Goal: Task Accomplishment & Management: Use online tool/utility

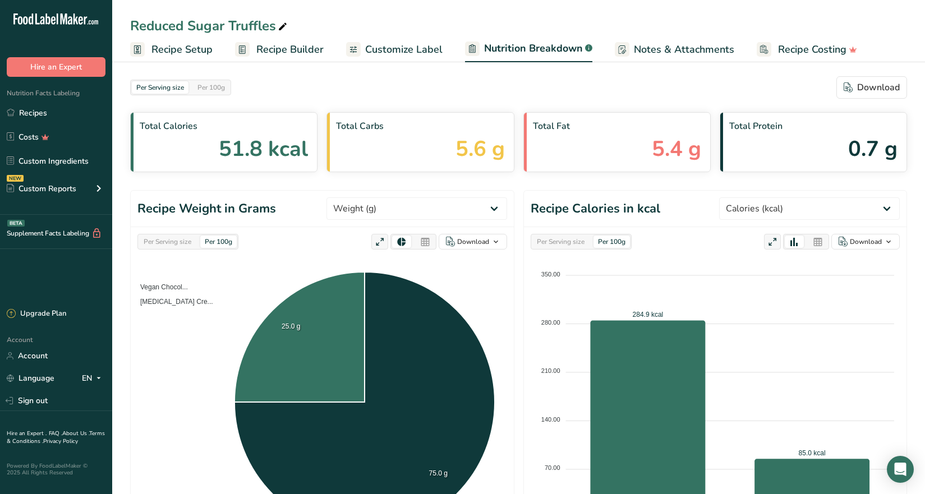
select select "Calories"
click at [35, 112] on link "Recipes" at bounding box center [56, 112] width 112 height 21
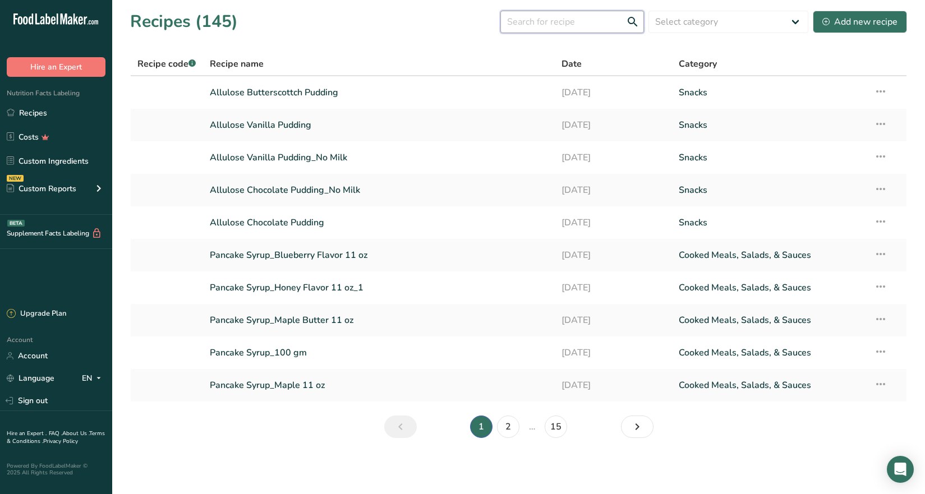
click at [559, 25] on input "text" at bounding box center [572, 22] width 144 height 22
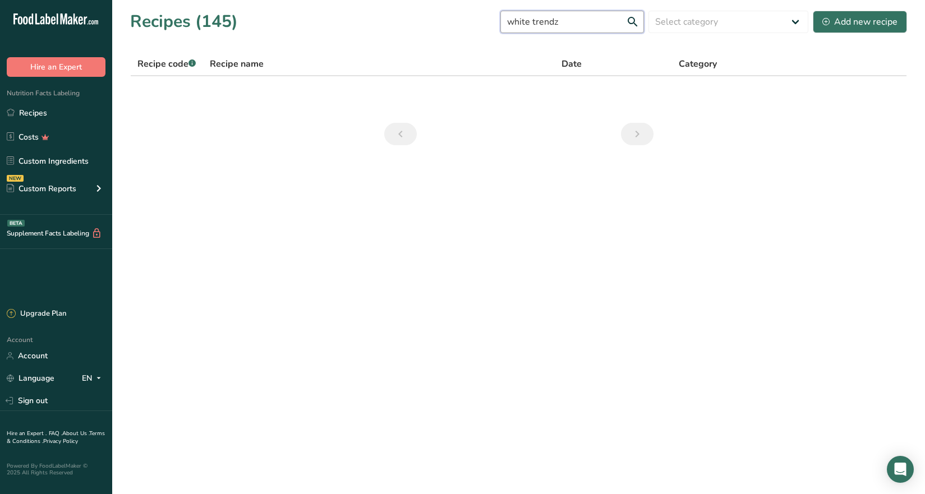
drag, startPoint x: 572, startPoint y: 26, endPoint x: 503, endPoint y: -47, distance: 100.0
click at [503, 0] on html ".a-20{fill:#fff;} Hire an Expert Nutrition Facts Labeling Recipes Costs Custom …" at bounding box center [462, 247] width 925 height 494
drag, startPoint x: 563, startPoint y: 23, endPoint x: 452, endPoint y: 33, distance: 111.5
click at [452, 33] on div "Recipes (145) trnedz Select category All Baked Goods [GEOGRAPHIC_DATA] Confecti…" at bounding box center [518, 21] width 777 height 25
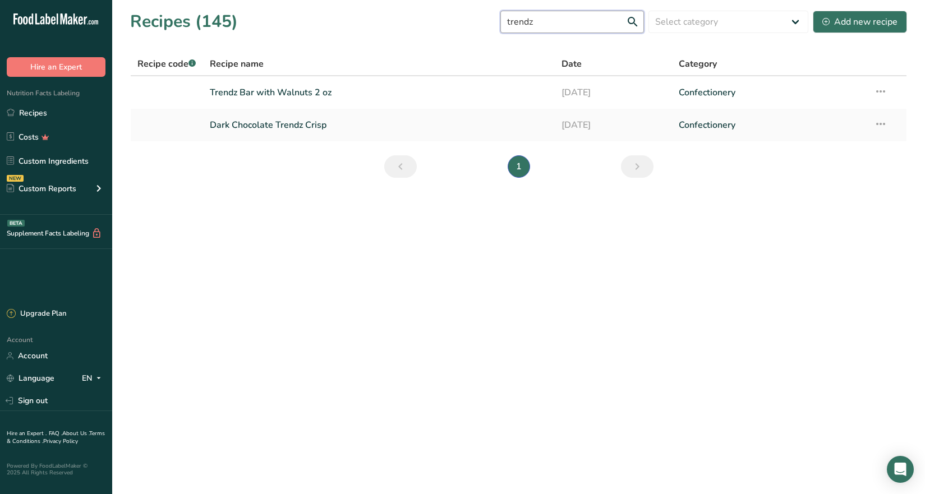
drag, startPoint x: 565, startPoint y: 26, endPoint x: 407, endPoint y: 27, distance: 158.8
click at [407, 27] on div "Recipes (145) trendz Select category All Baked Goods [GEOGRAPHIC_DATA] Confecti…" at bounding box center [518, 21] width 777 height 25
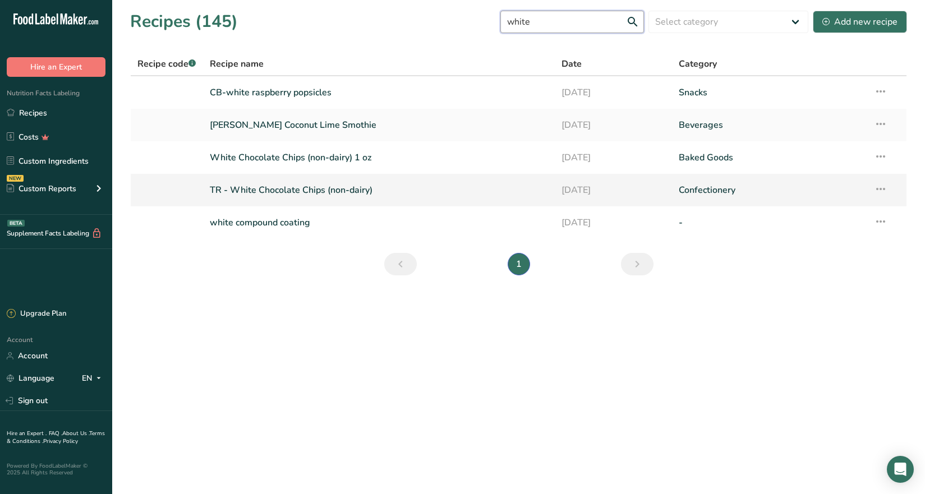
type input "white"
click at [266, 189] on link "TR - White Chocolate Chips (non-dairy)" at bounding box center [379, 190] width 338 height 24
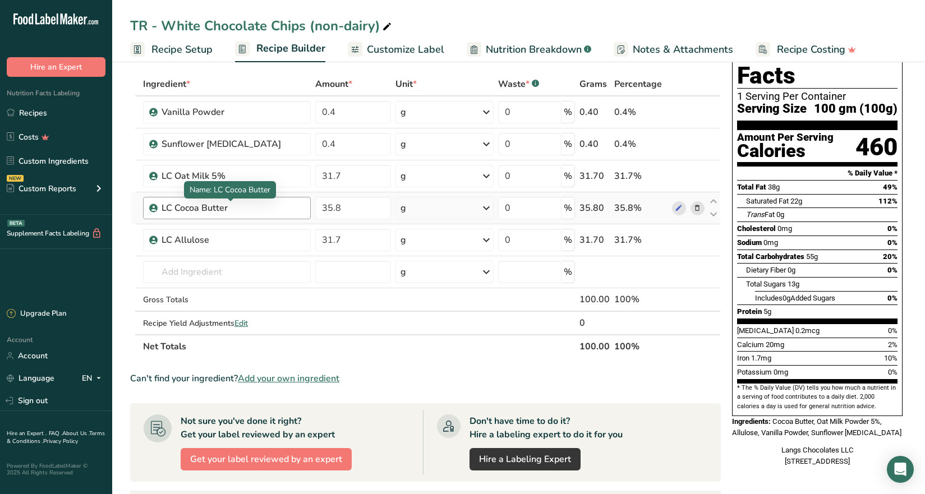
scroll to position [56, 0]
